Goal: Information Seeking & Learning: Learn about a topic

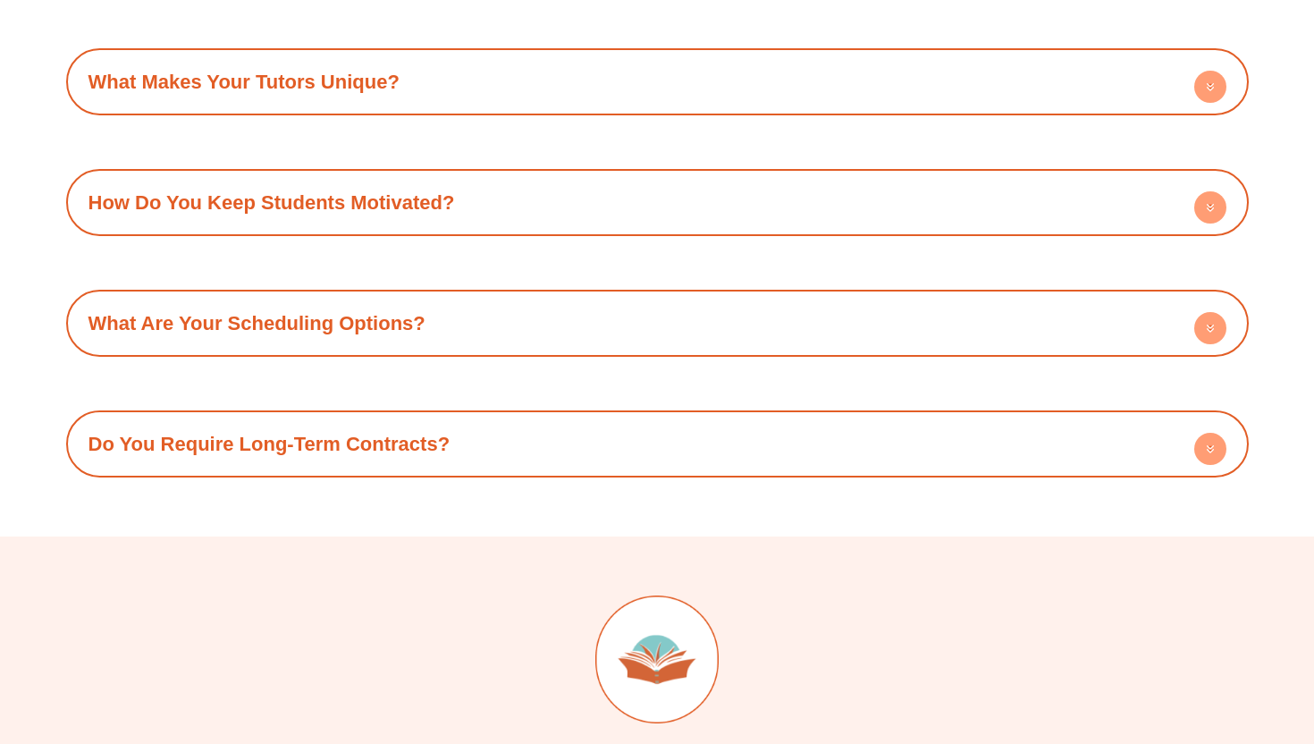
scroll to position [6391, 0]
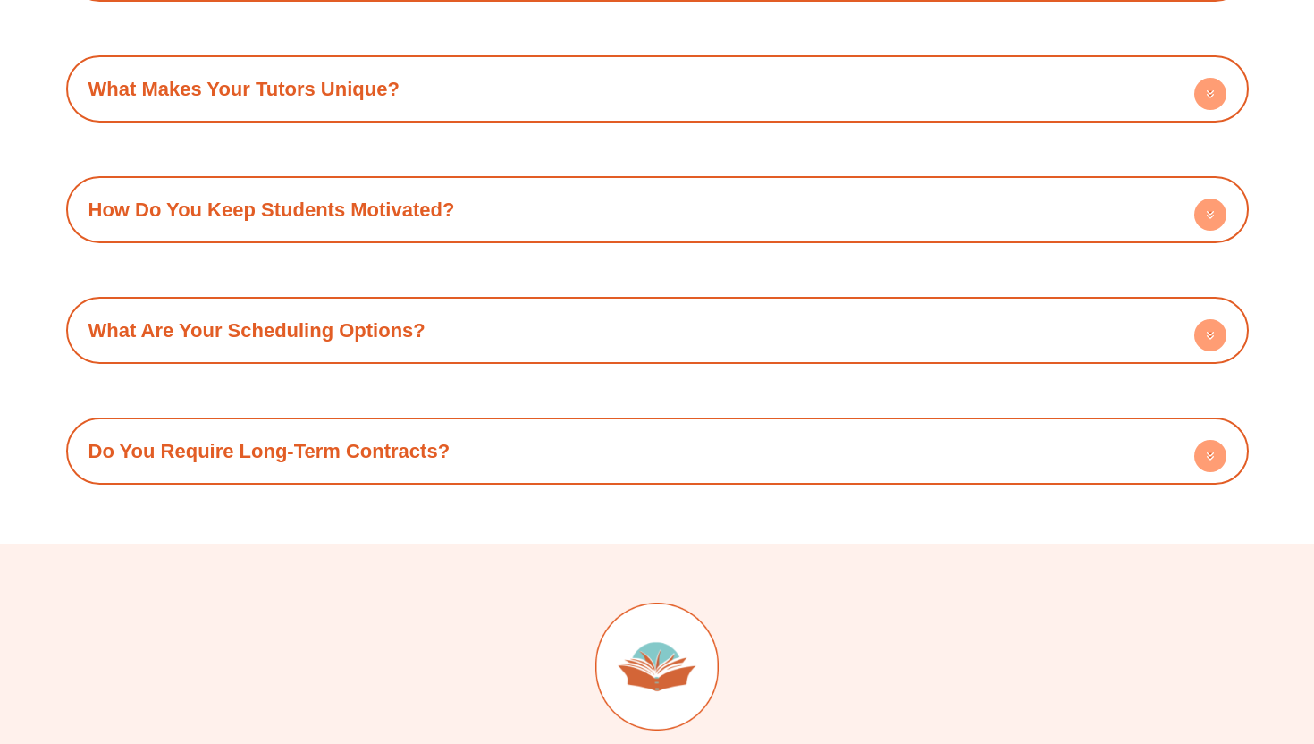
click at [1202, 78] on circle at bounding box center [1210, 94] width 32 height 32
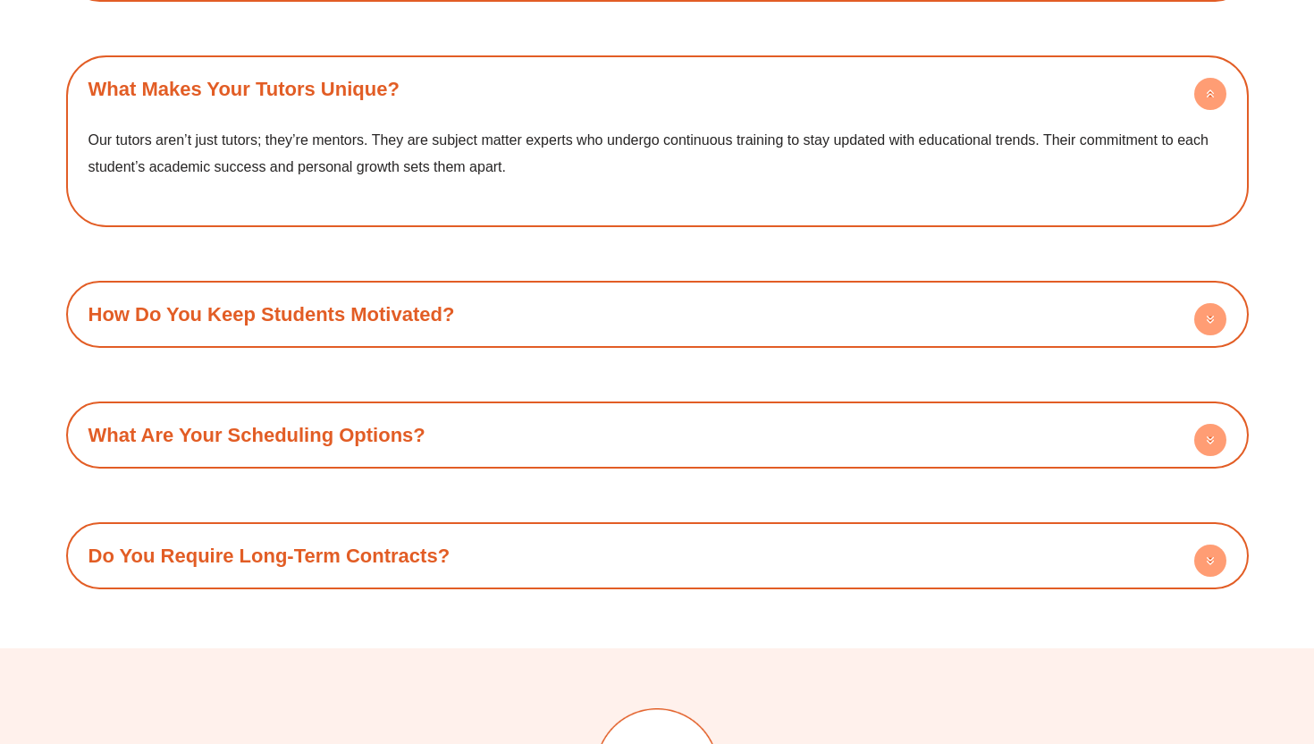
drag, startPoint x: 376, startPoint y: 108, endPoint x: 492, endPoint y: 120, distance: 116.8
click at [494, 127] on p "Our tutors aren’t just tutors; they’re mentors. They are subject matter experts…" at bounding box center [658, 153] width 1138 height 53
drag, startPoint x: 492, startPoint y: 120, endPoint x: 409, endPoint y: 101, distance: 85.2
click at [409, 127] on p "Our tutors aren’t just tutors; they’re mentors. They are subject matter experts…" at bounding box center [658, 153] width 1138 height 53
click at [391, 162] on div "Our tutors aren’t just tutors; they’re mentors. They are subject matter experts…" at bounding box center [657, 166] width 1165 height 105
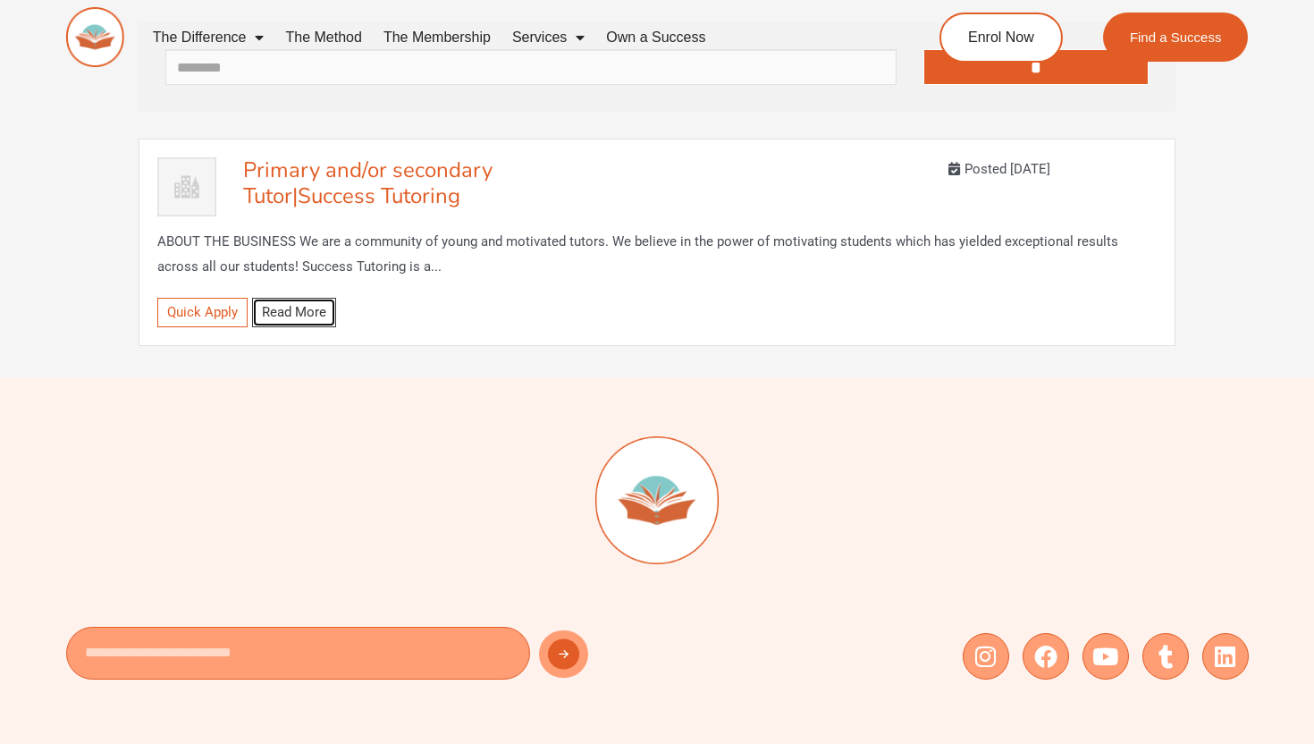
click at [303, 315] on link "Read More" at bounding box center [294, 313] width 84 height 30
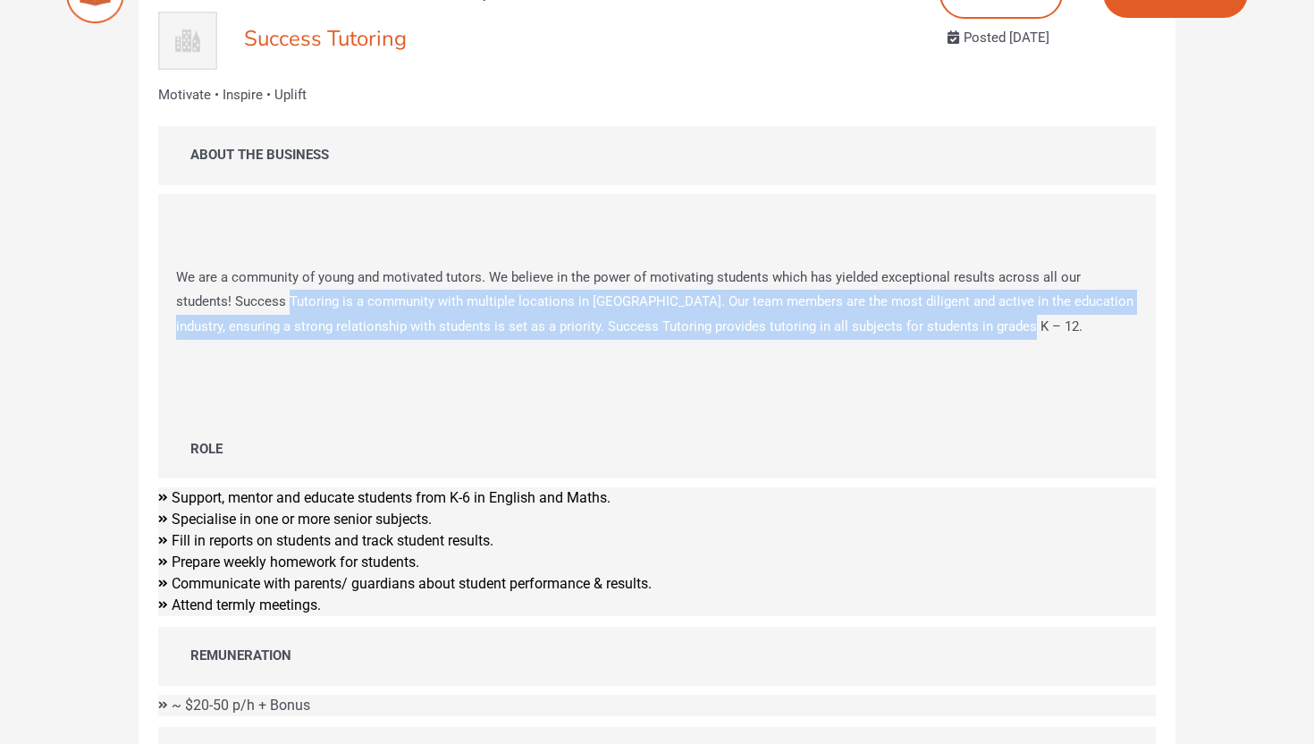
drag, startPoint x: 291, startPoint y: 310, endPoint x: 498, endPoint y: 356, distance: 212.4
click at [498, 356] on p "We are a community of young and motivated tutors. We believe in the power of mo…" at bounding box center [657, 303] width 998 height 111
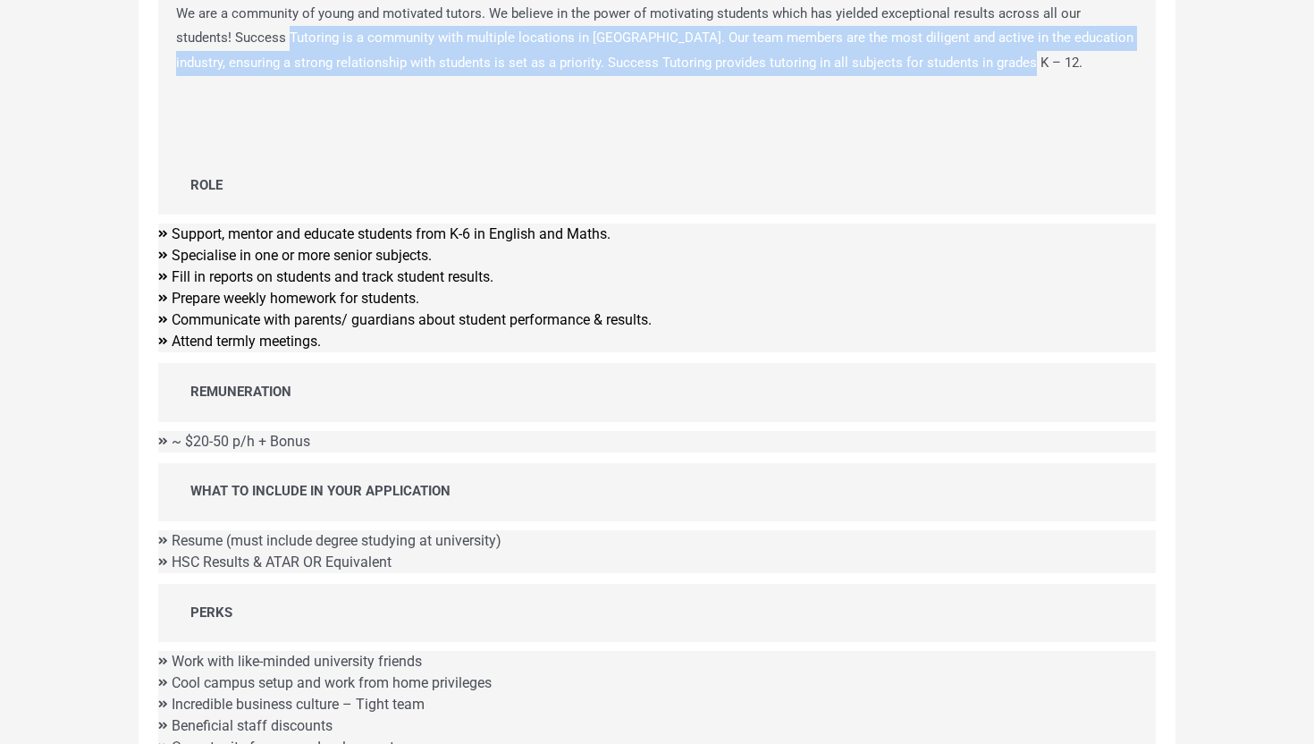
scroll to position [313, 0]
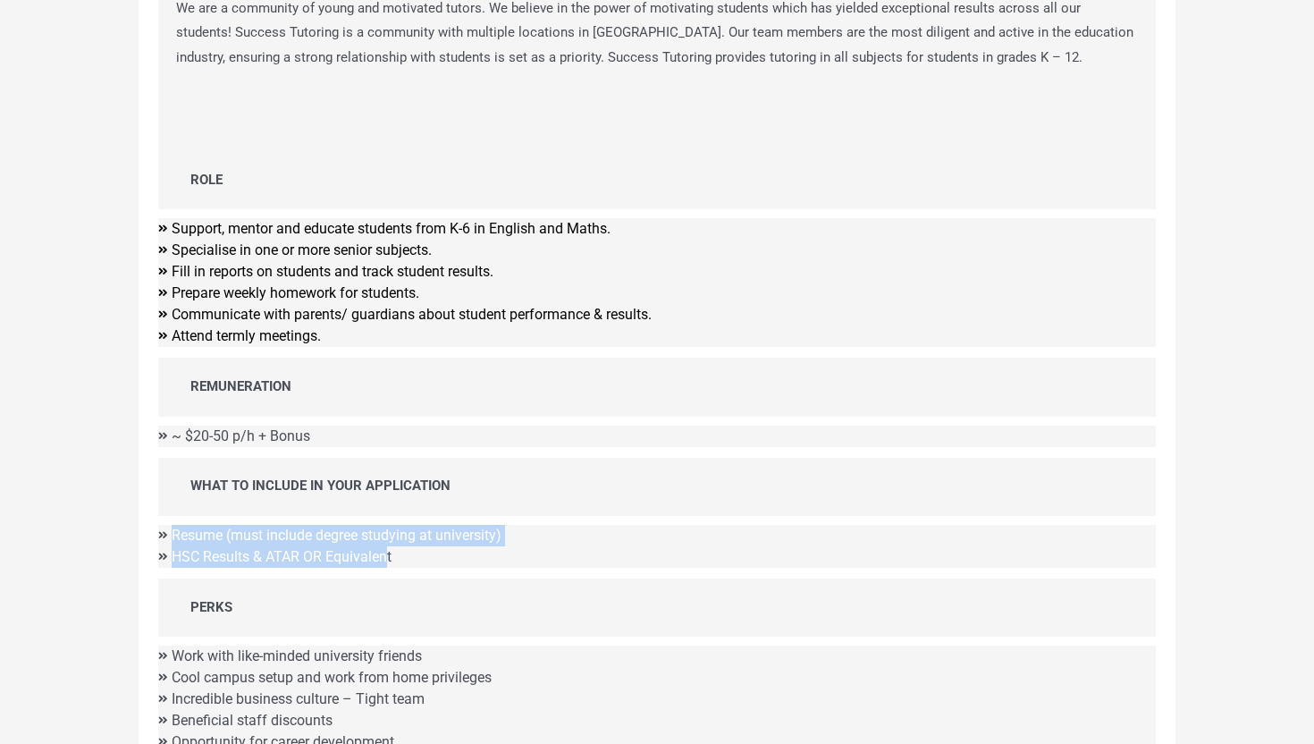
drag, startPoint x: 391, startPoint y: 560, endPoint x: 161, endPoint y: 533, distance: 231.3
click at [161, 533] on ul "Resume (must include degree studying at university) HSC Results & ATAR OR Equiv…" at bounding box center [657, 546] width 998 height 43
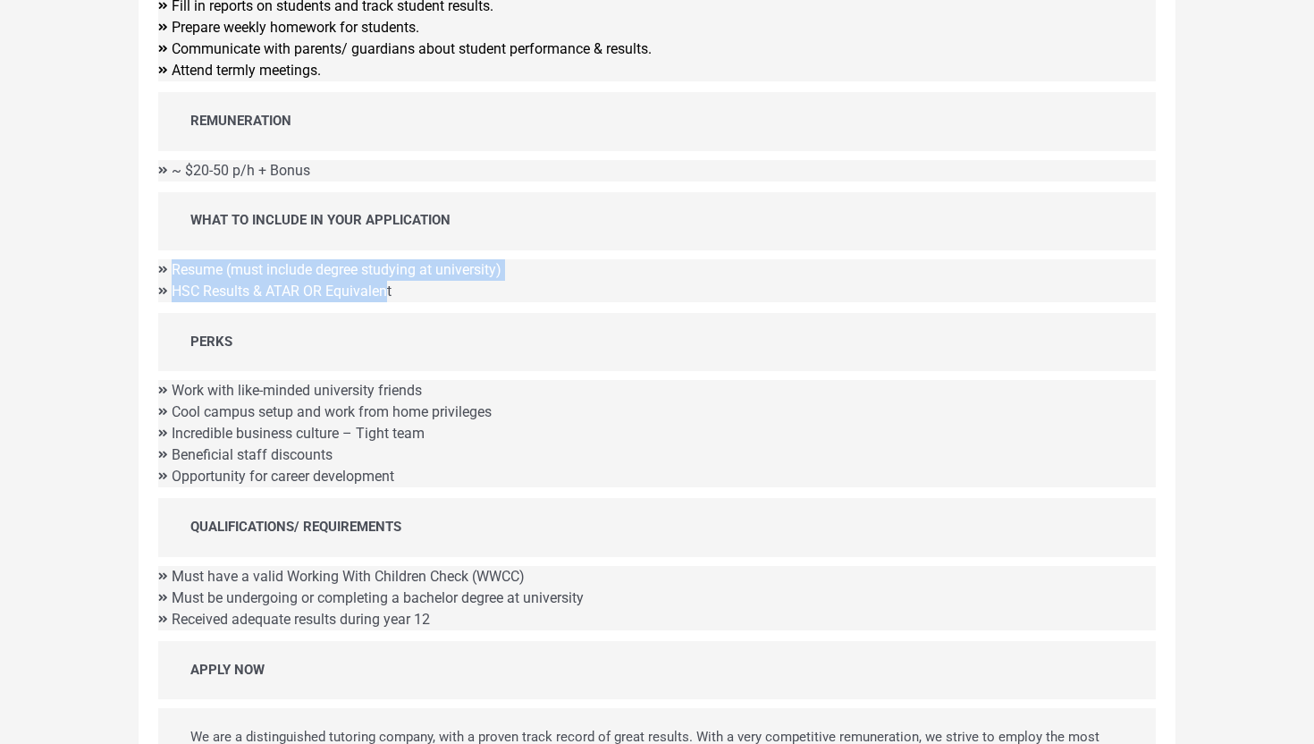
scroll to position [593, 0]
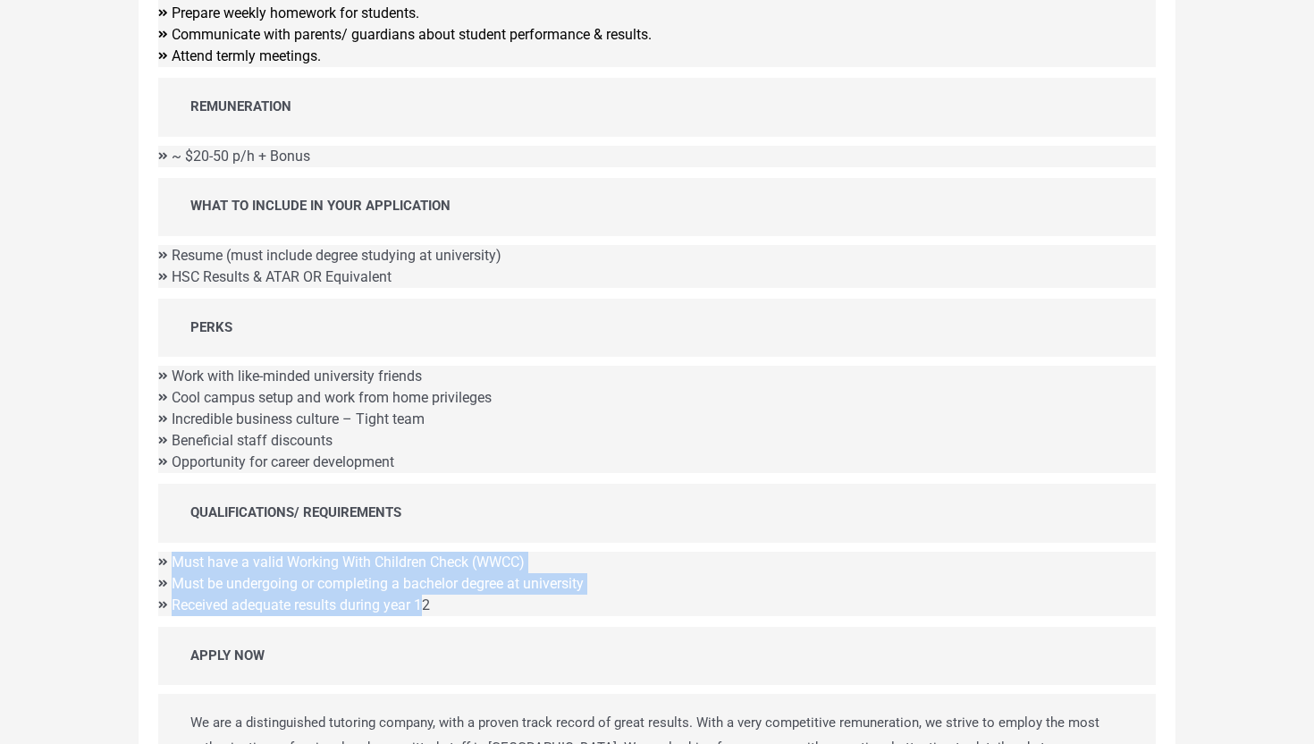
drag, startPoint x: 431, startPoint y: 606, endPoint x: 163, endPoint y: 555, distance: 273.0
click at [163, 555] on ul "Must have a valid Working With Children Check (WWCC) Must be undergoing or comp…" at bounding box center [657, 584] width 998 height 64
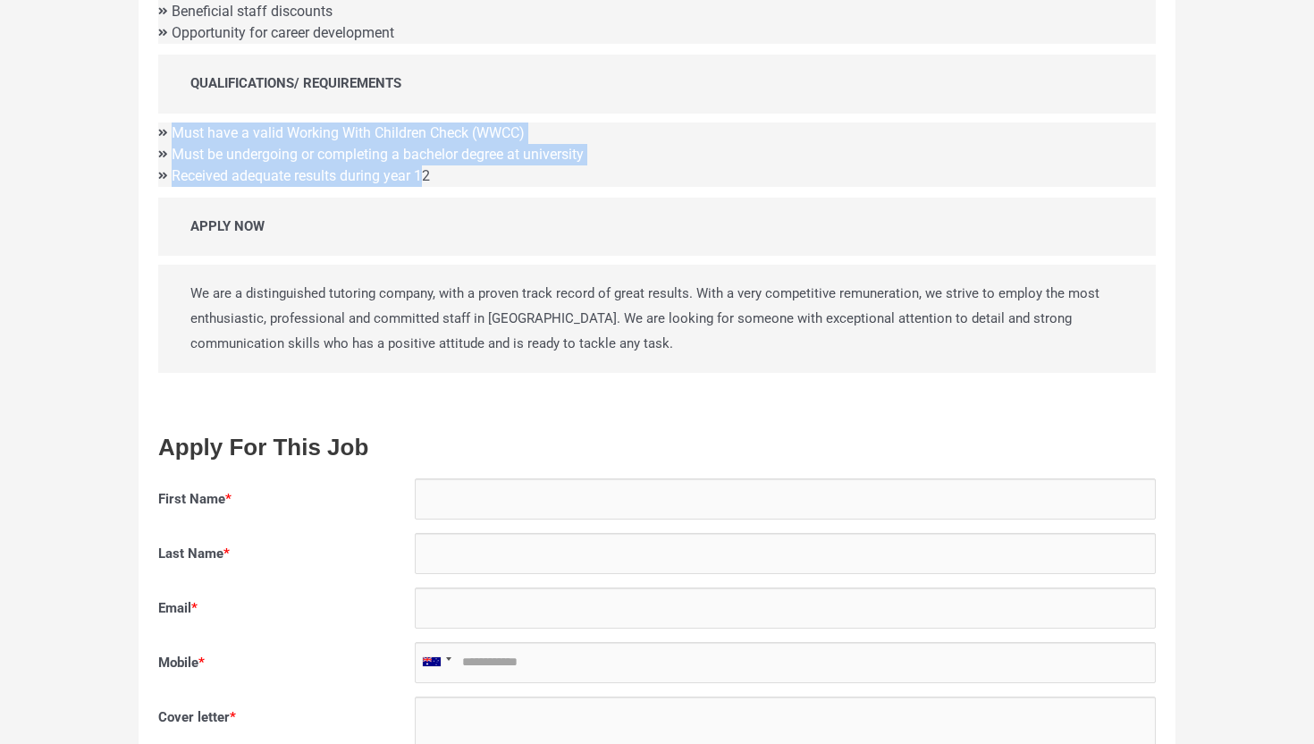
scroll to position [793, 0]
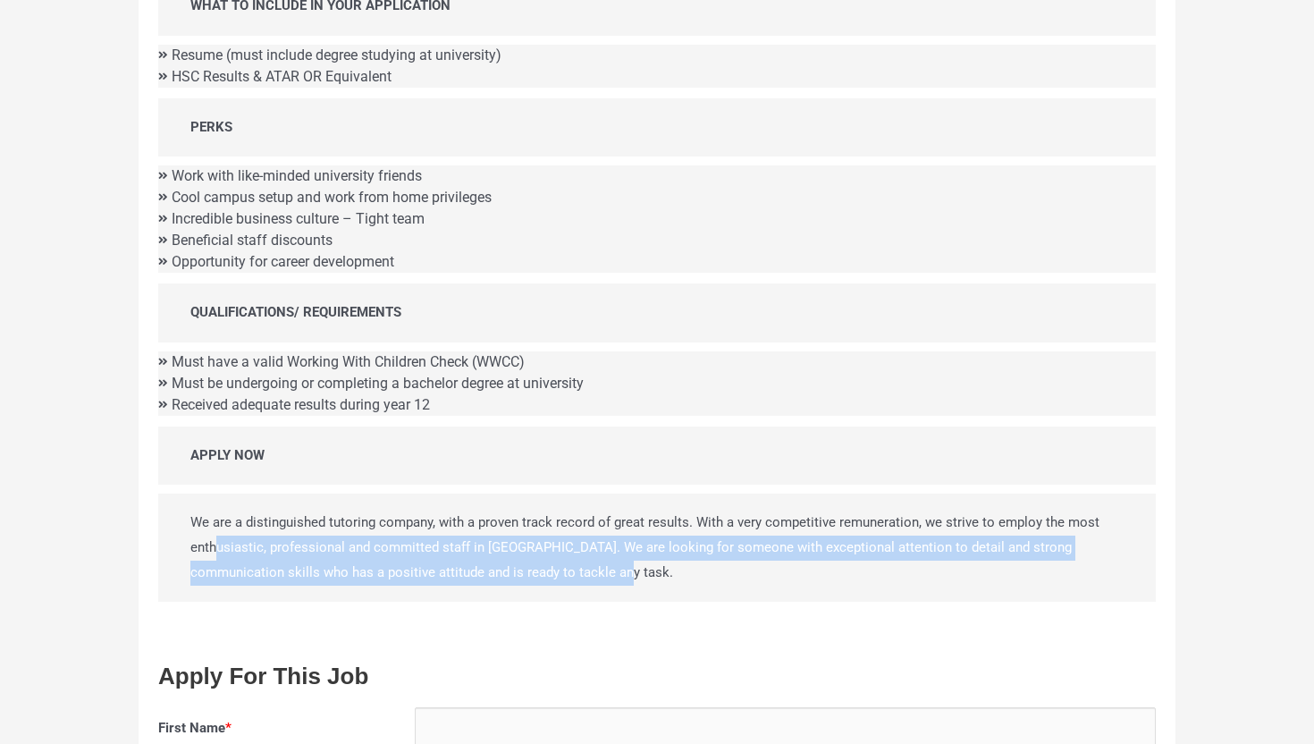
drag, startPoint x: 219, startPoint y: 544, endPoint x: 319, endPoint y: 589, distance: 110.0
click at [319, 589] on p "We are a distinguished tutoring company, with a proven track record of great re…" at bounding box center [657, 548] width 998 height 108
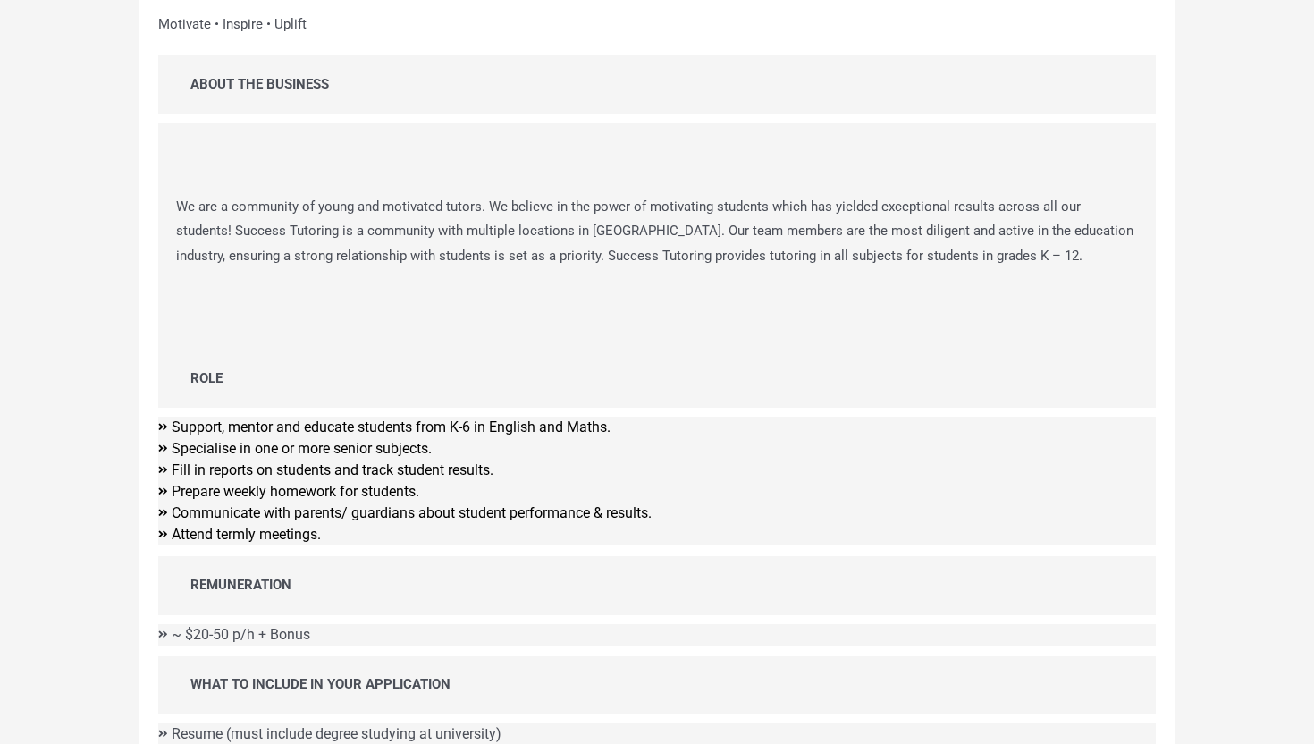
scroll to position [115, 0]
drag, startPoint x: 325, startPoint y: 534, endPoint x: 163, endPoint y: 536, distance: 162.7
click at [163, 536] on li "Attend termly meetings." at bounding box center [657, 533] width 998 height 21
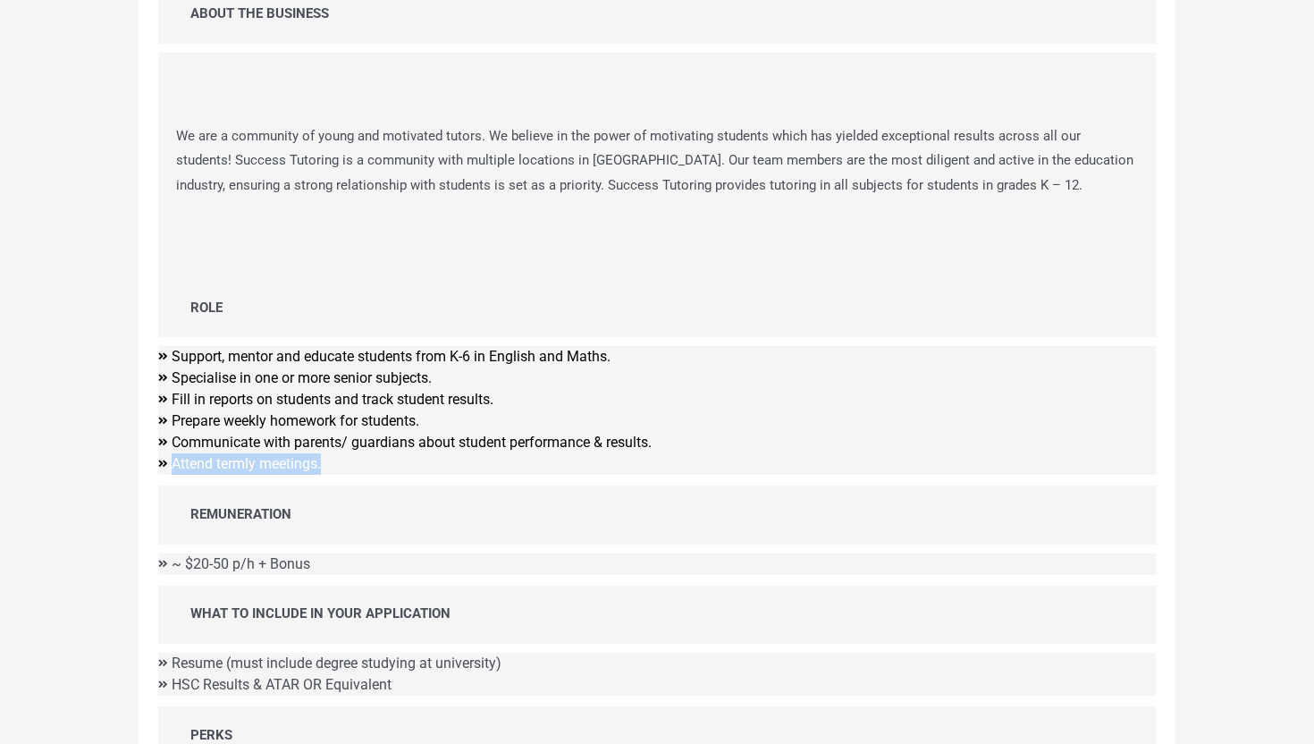
scroll to position [83, 0]
